Goal: Task Accomplishment & Management: Use online tool/utility

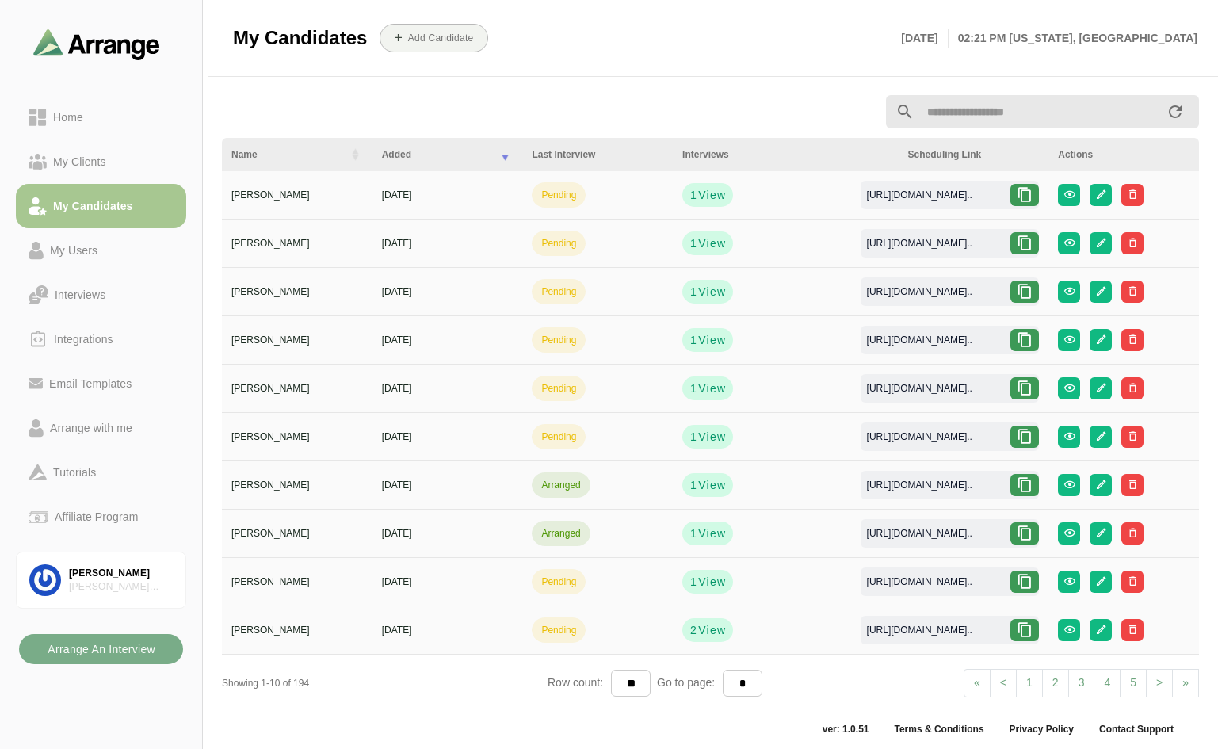
scroll to position [6, 0]
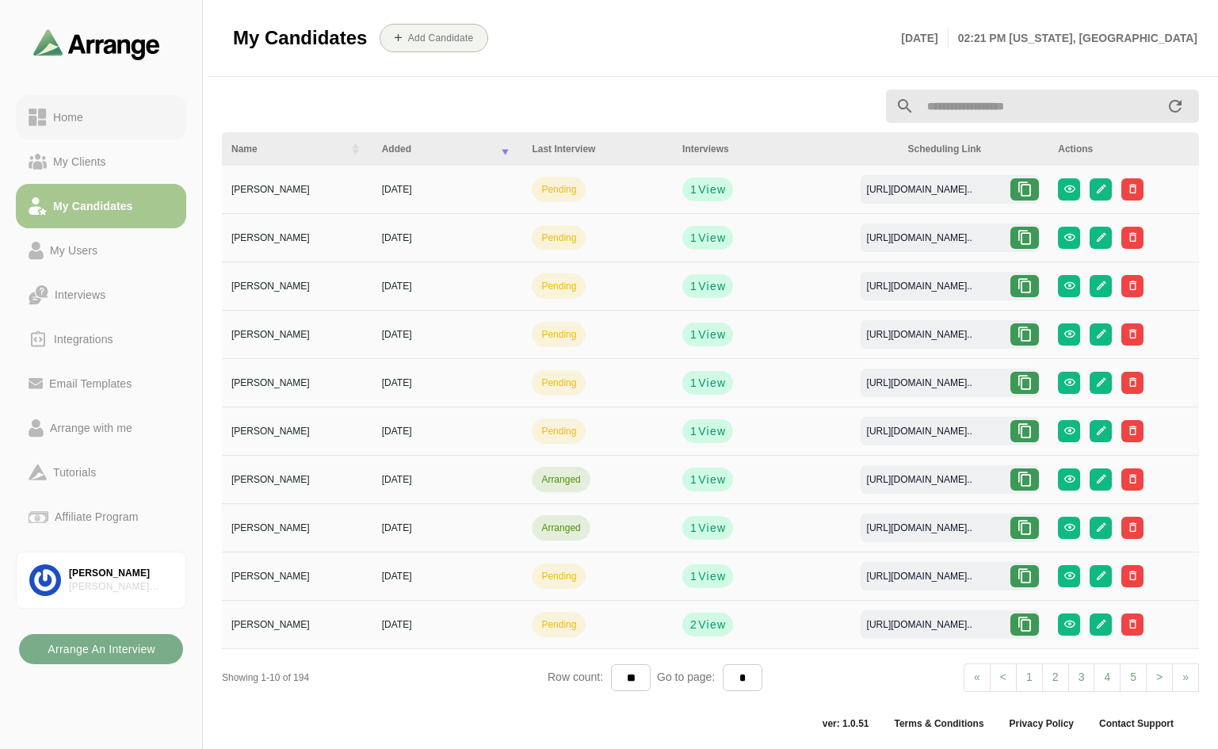
click at [78, 117] on div "Home" at bounding box center [68, 117] width 43 height 19
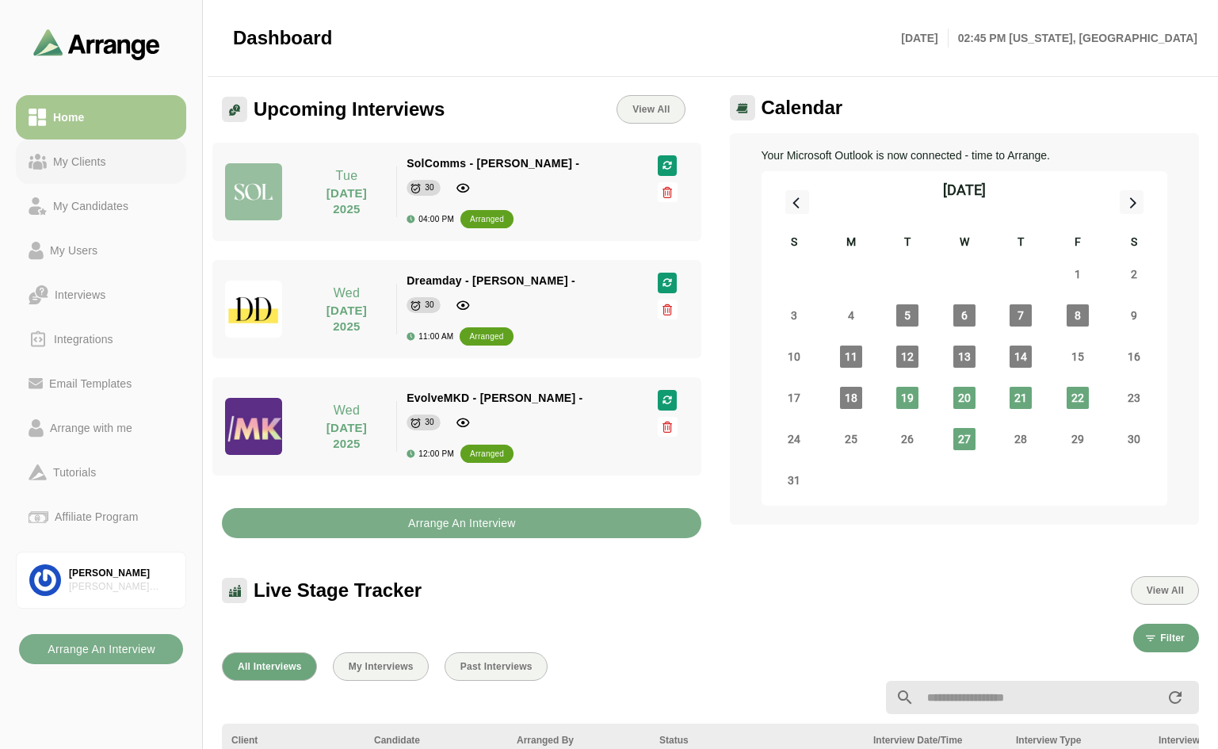
drag, startPoint x: 97, startPoint y: 201, endPoint x: 166, endPoint y: 165, distance: 78.0
click at [97, 201] on div "My Candidates" at bounding box center [91, 206] width 88 height 19
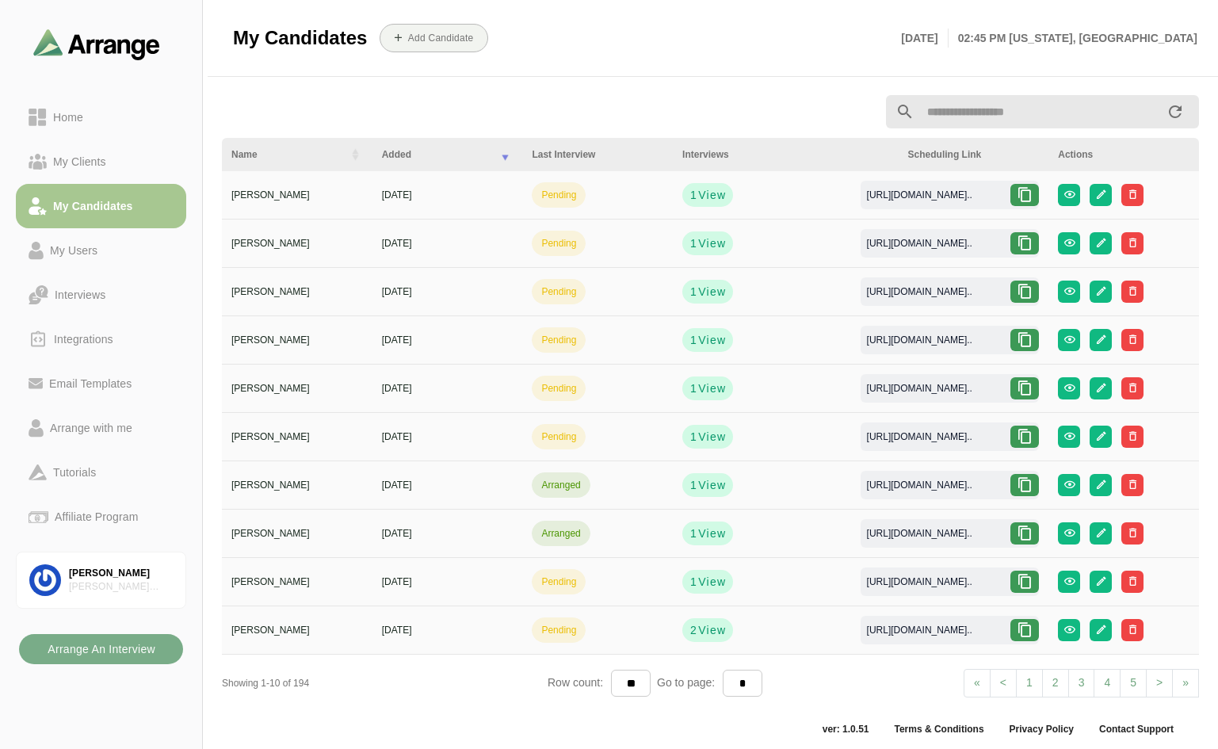
click at [1026, 532] on icon at bounding box center [1025, 534] width 16 height 16
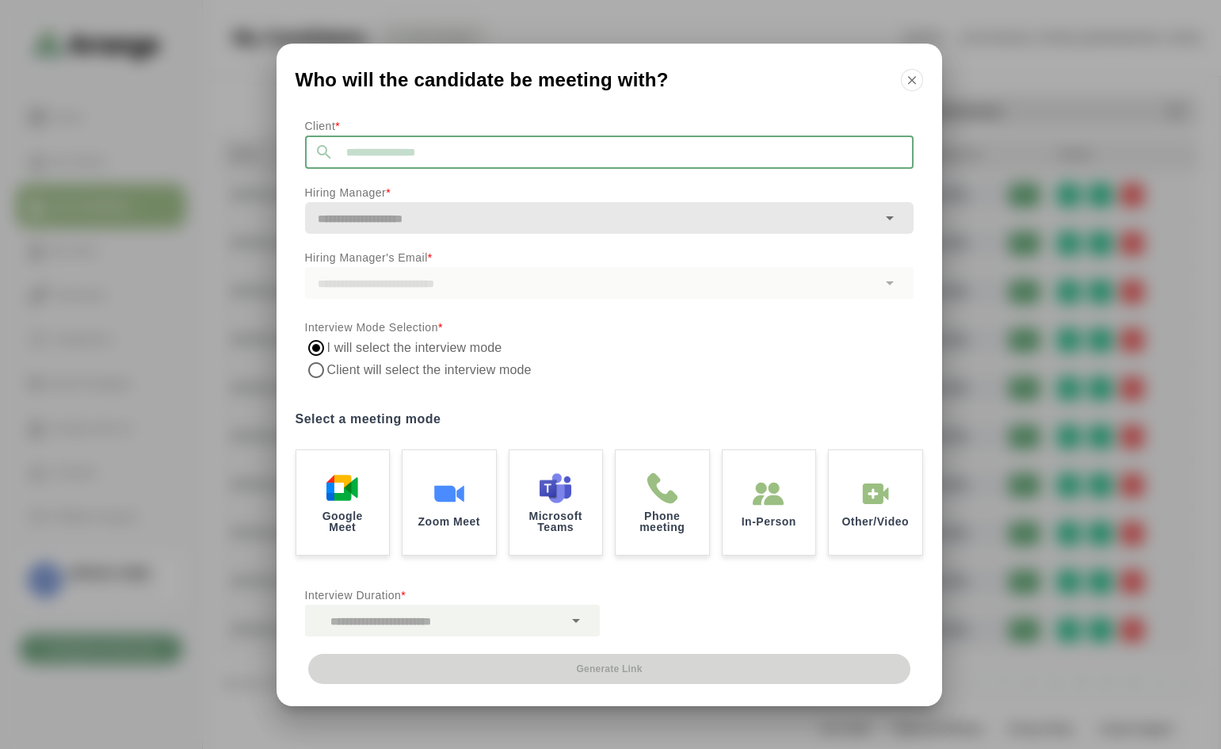
click at [410, 160] on input "text" at bounding box center [624, 152] width 580 height 33
click at [334, 187] on span "Dreamday" at bounding box center [340, 194] width 55 height 17
type input "********"
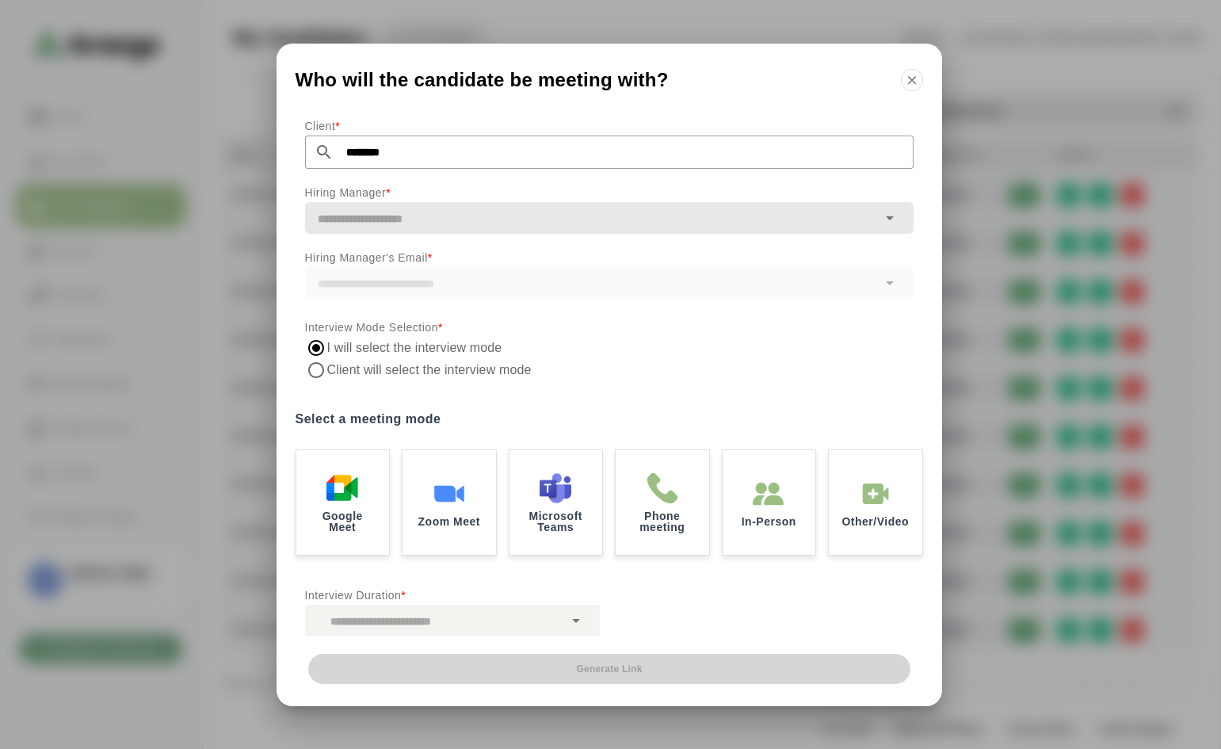
click at [442, 222] on input "text" at bounding box center [591, 219] width 572 height 22
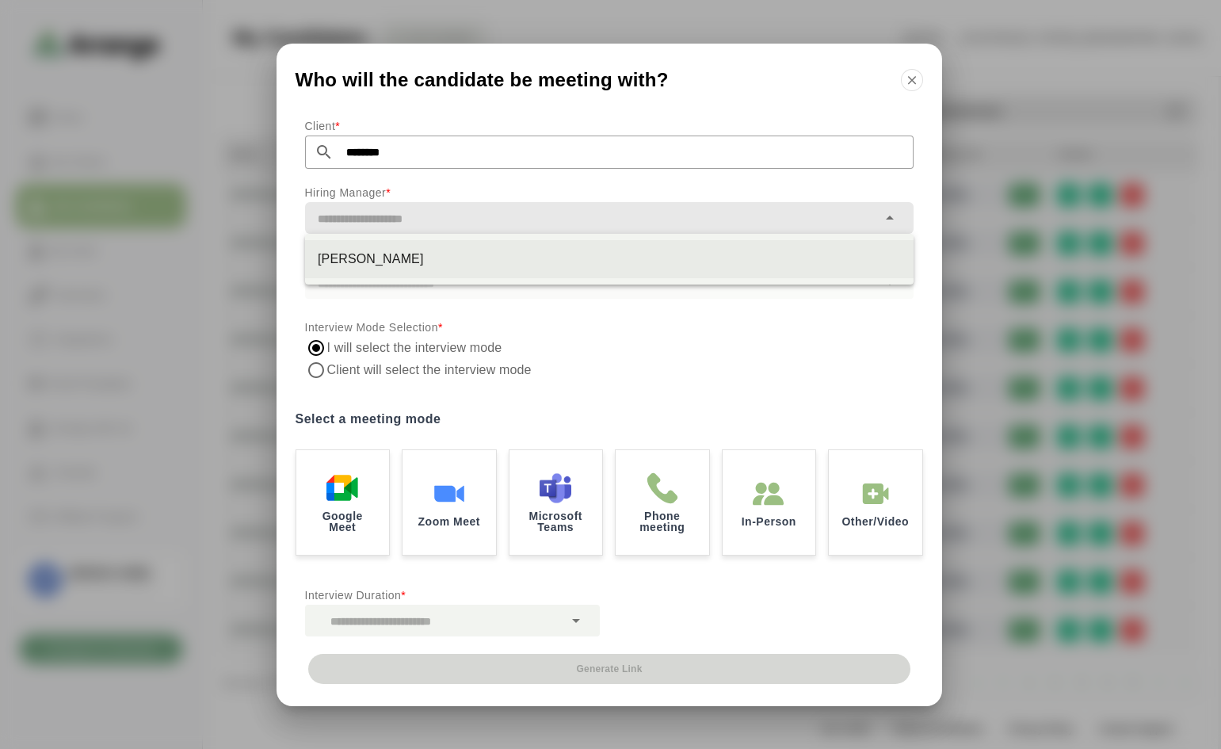
click at [390, 261] on div "Lauren Sprung" at bounding box center [609, 259] width 583 height 19
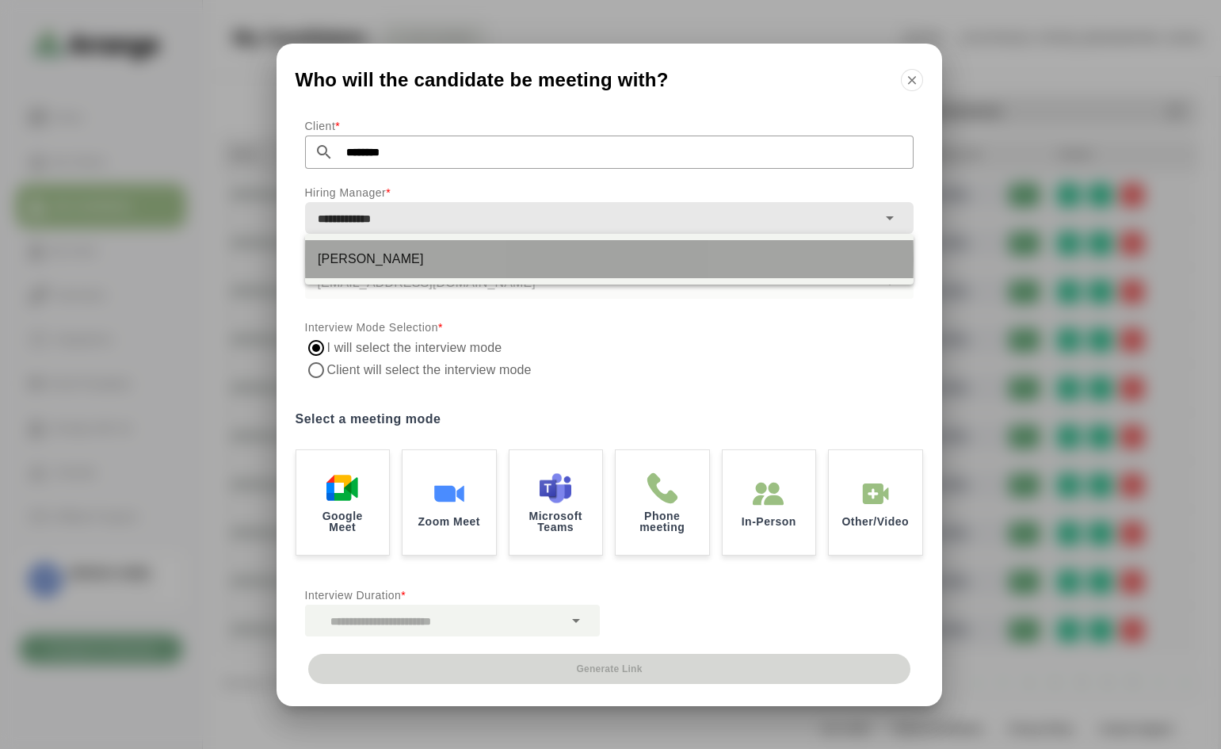
type input "**********"
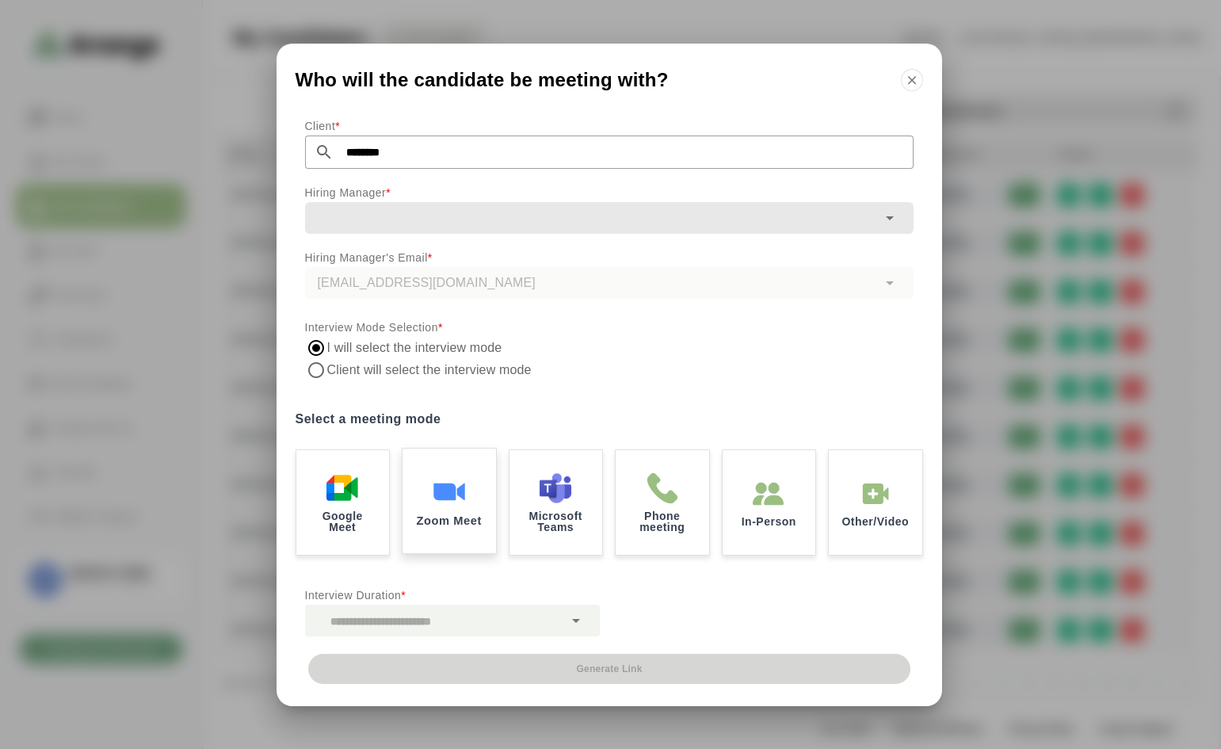
click at [447, 488] on img at bounding box center [449, 491] width 33 height 33
click at [568, 621] on icon at bounding box center [576, 620] width 19 height 19
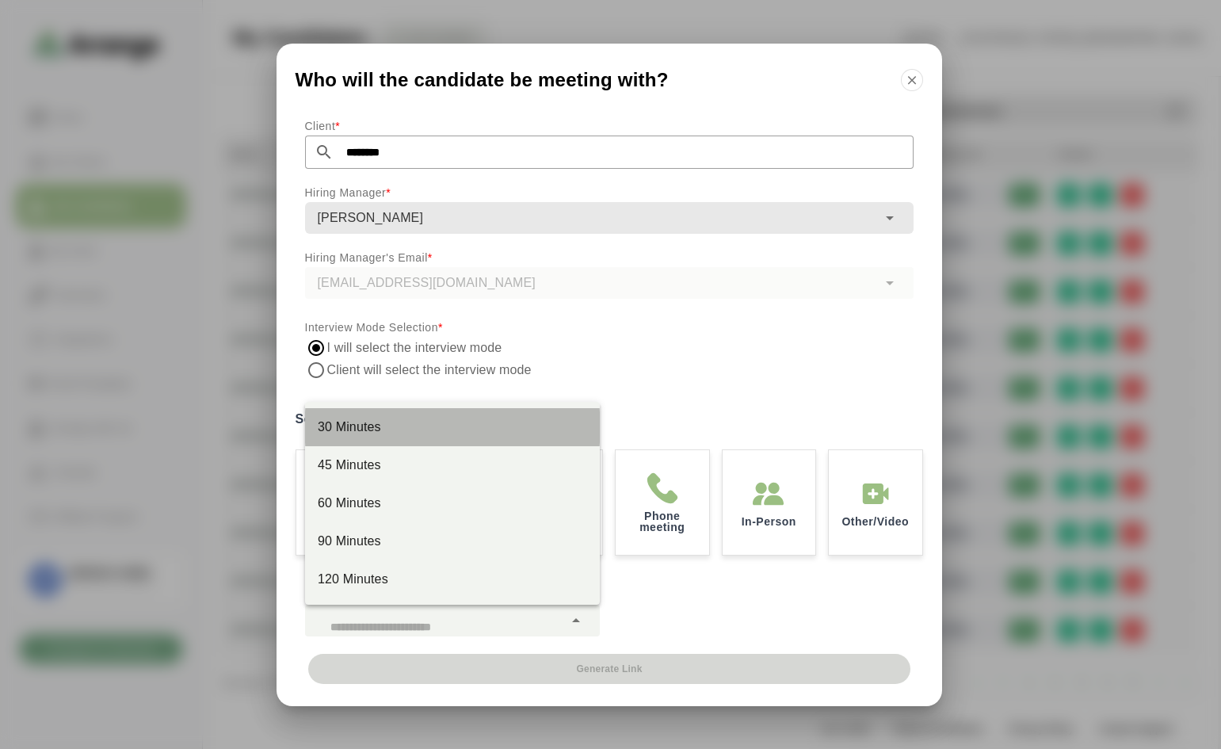
click at [394, 428] on div "30 Minutes" at bounding box center [452, 427] width 269 height 19
type input "**"
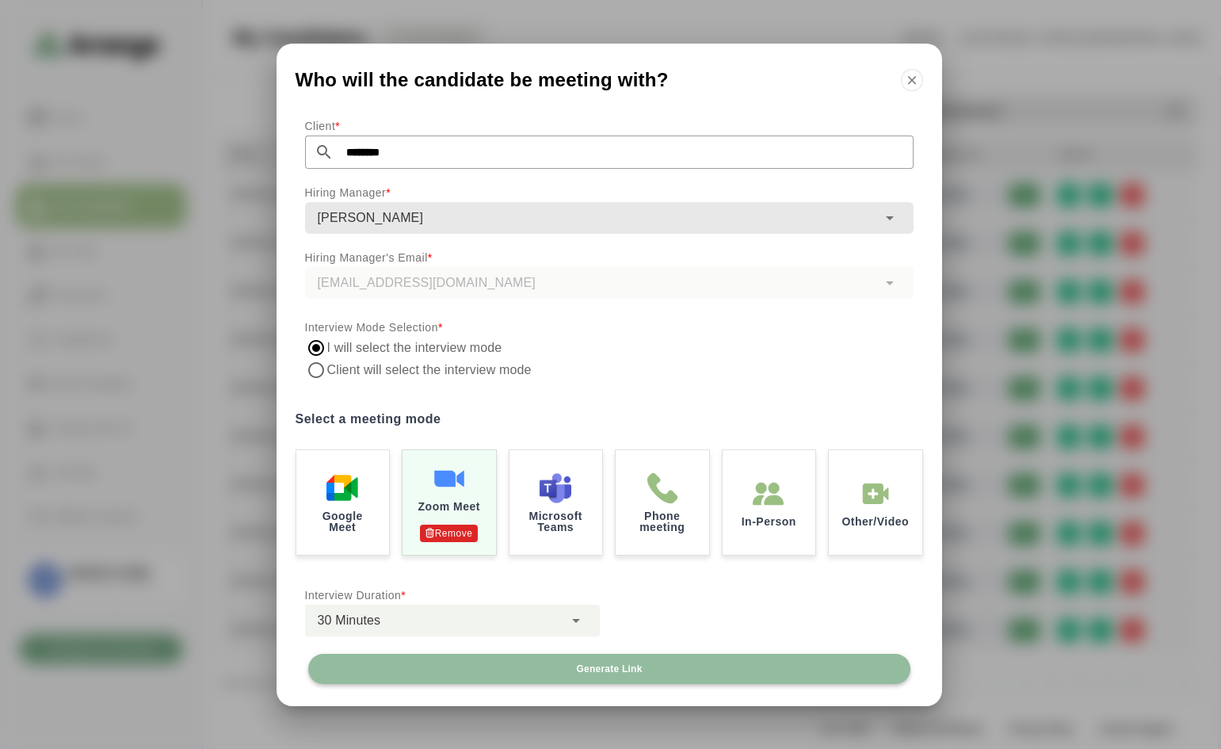
click at [593, 667] on span "Generate Link" at bounding box center [608, 669] width 67 height 13
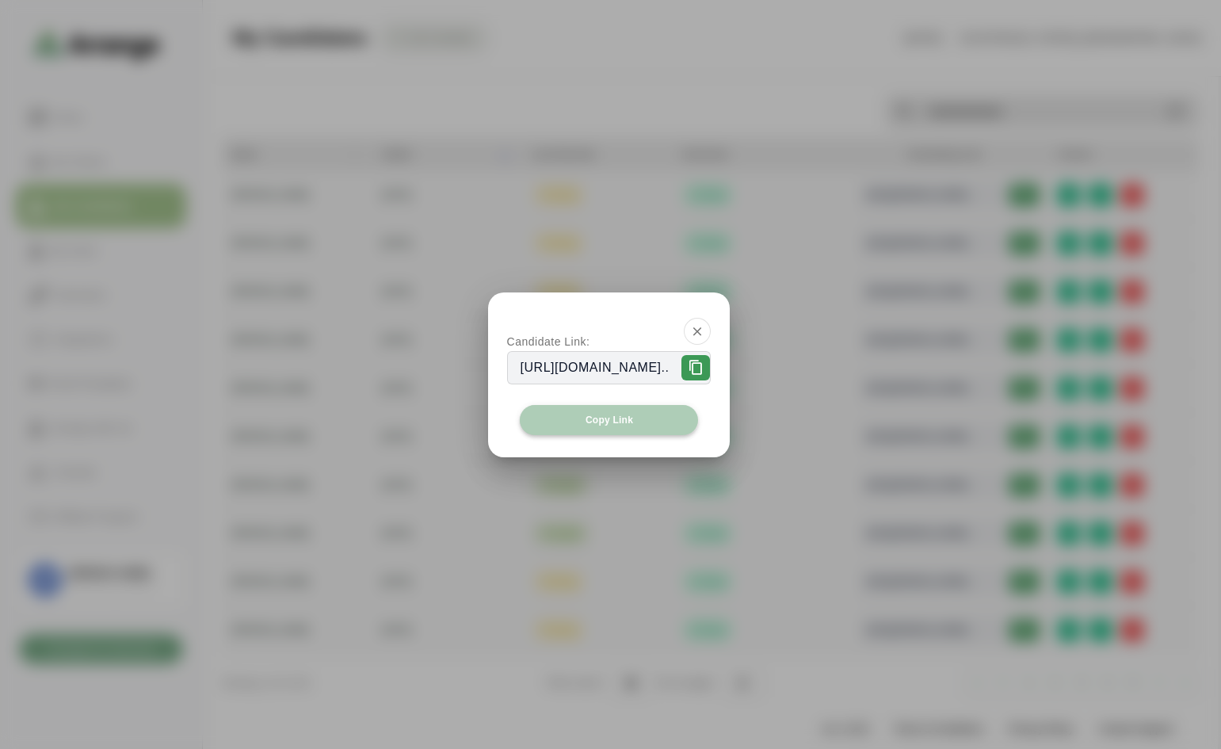
click at [618, 419] on span "Copy Link" at bounding box center [609, 420] width 48 height 13
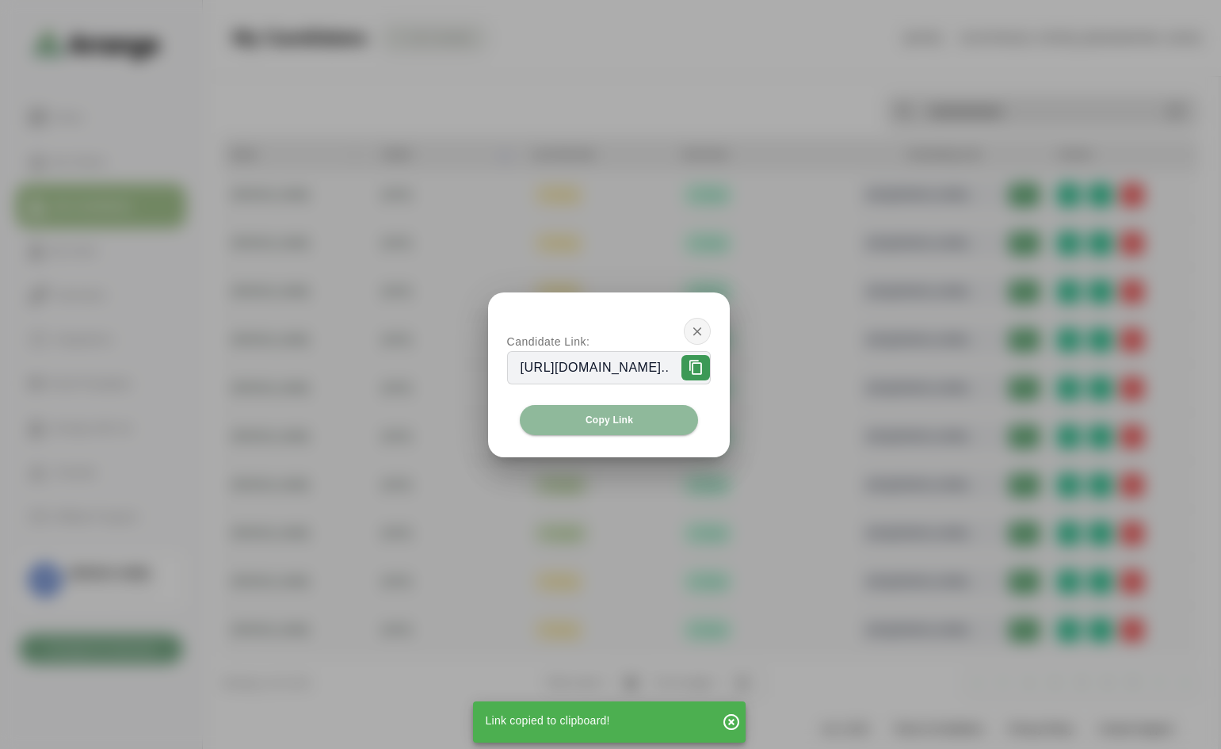
click at [705, 334] on icon "button" at bounding box center [697, 331] width 14 height 14
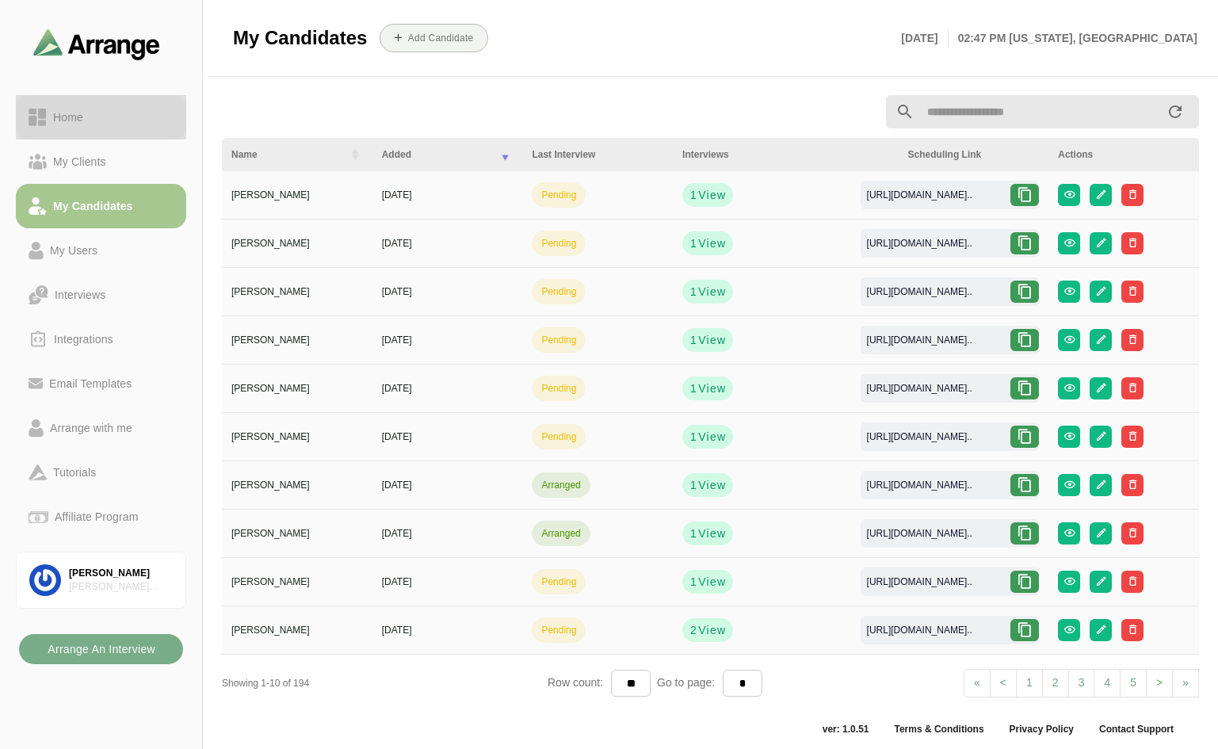
click at [61, 116] on div "Home" at bounding box center [68, 117] width 43 height 19
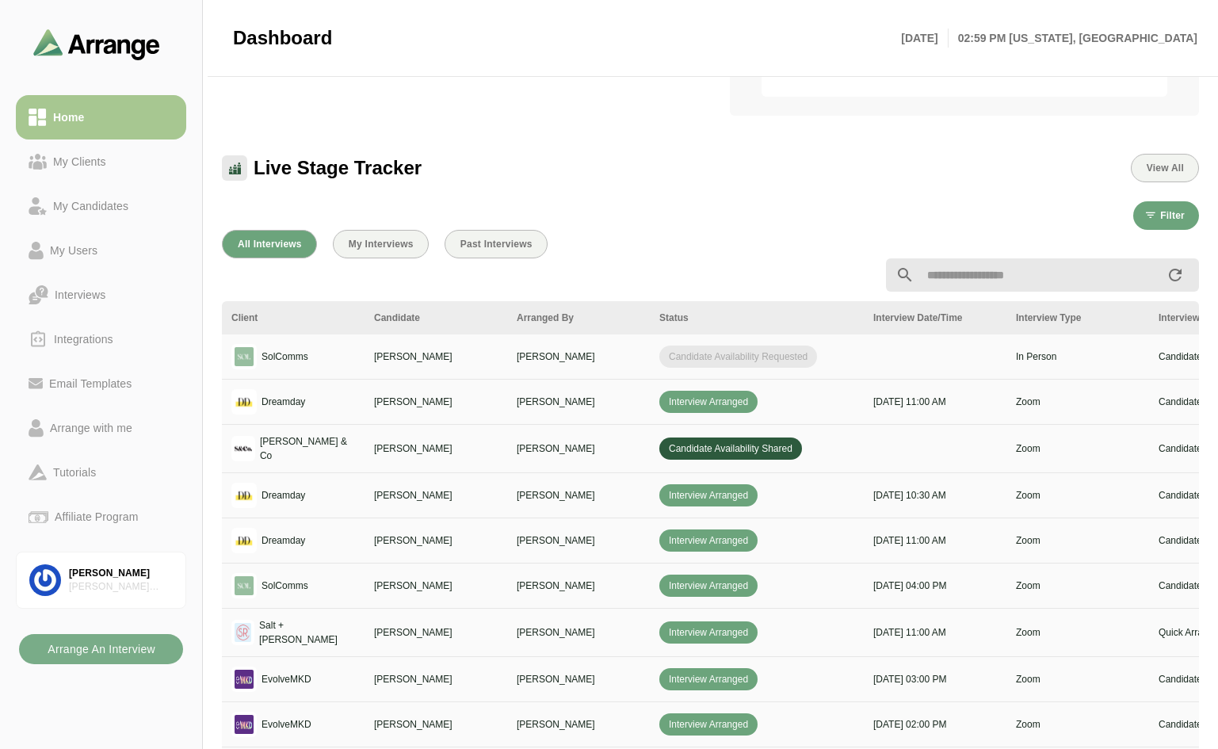
scroll to position [476, 0]
